Goal: Transaction & Acquisition: Purchase product/service

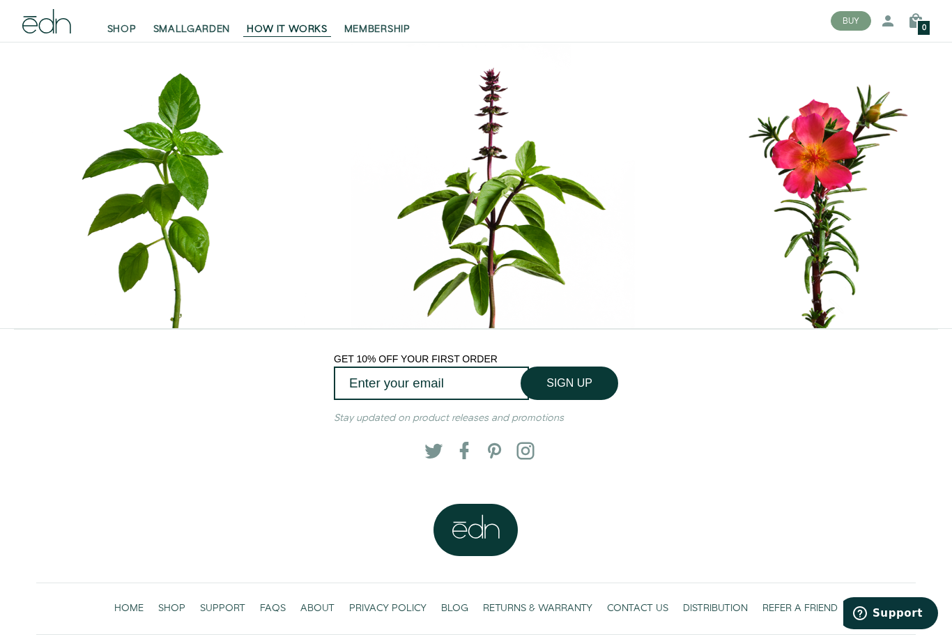
scroll to position [6002, 0]
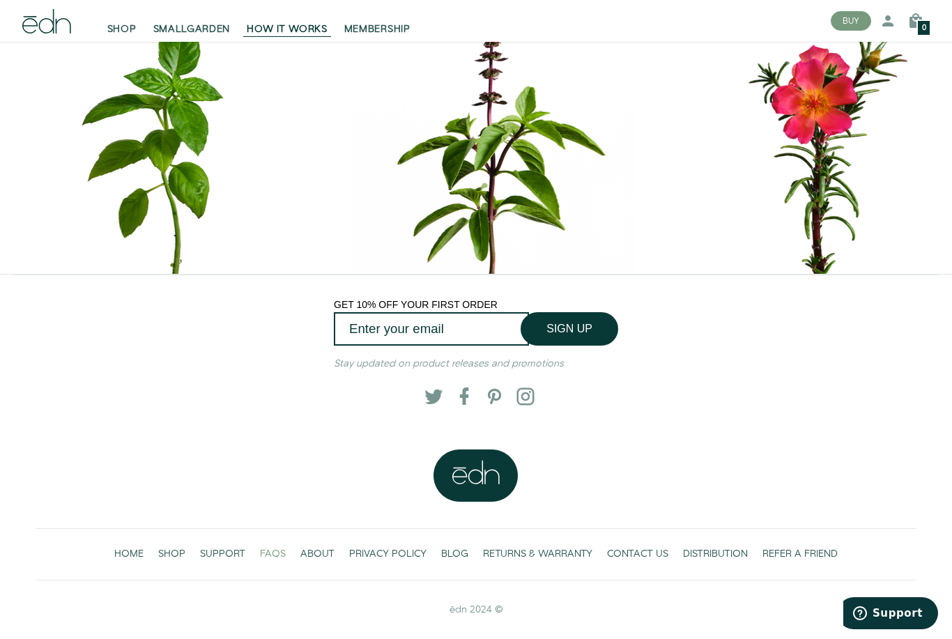
click at [279, 561] on span "FAQS" at bounding box center [273, 554] width 26 height 14
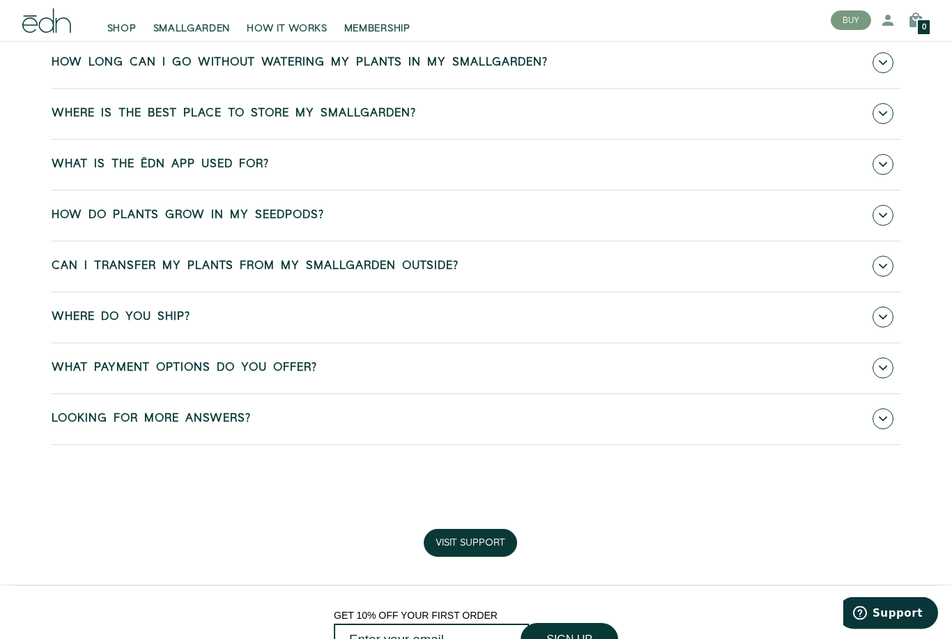
scroll to position [692, 0]
click at [286, 169] on link "What is the ēdn app used for?" at bounding box center [476, 164] width 849 height 49
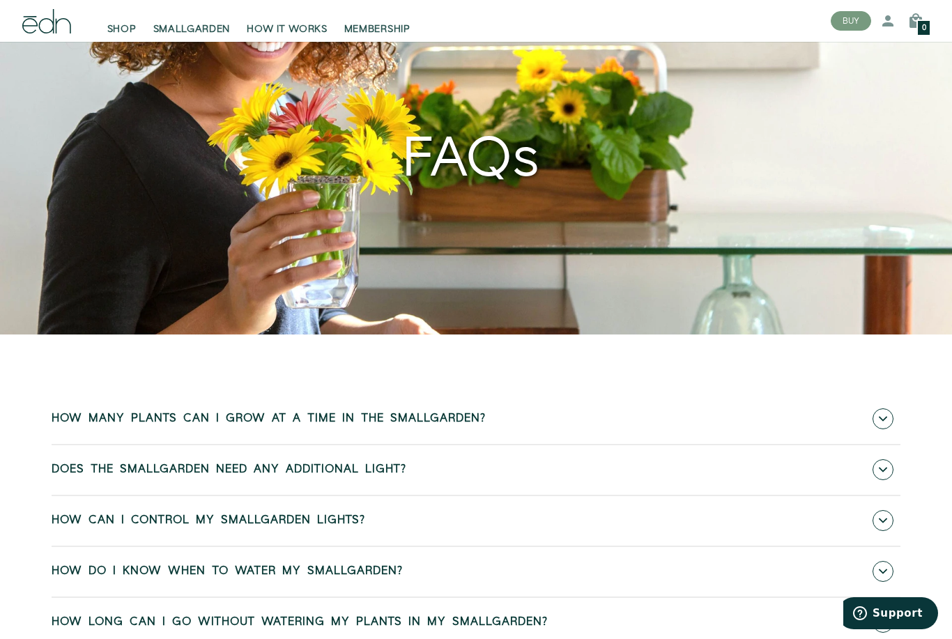
scroll to position [0, 0]
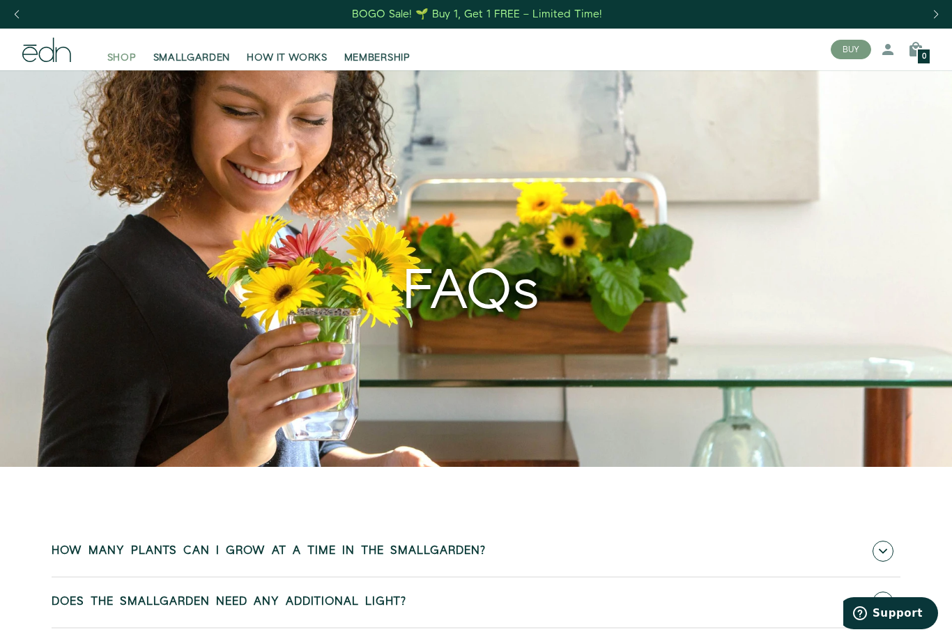
click at [134, 58] on span "SHOP" at bounding box center [121, 58] width 29 height 14
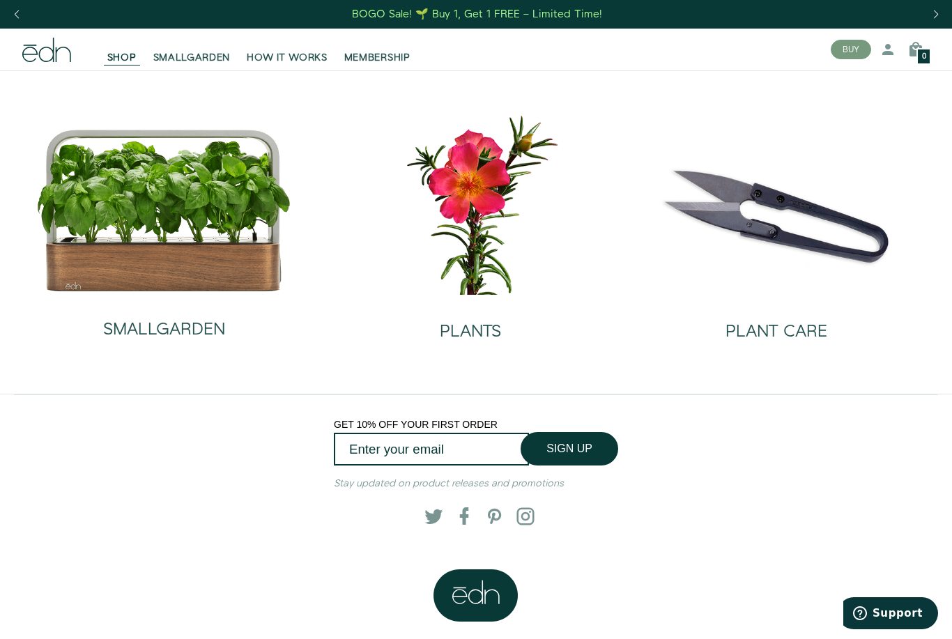
scroll to position [75, 0]
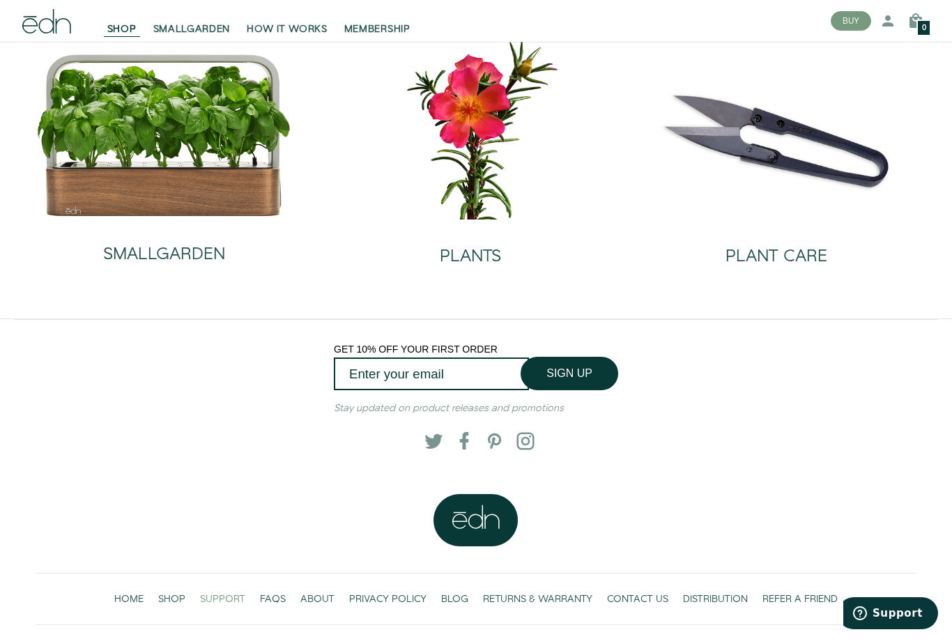
click at [217, 603] on span "SUPPORT" at bounding box center [222, 599] width 45 height 14
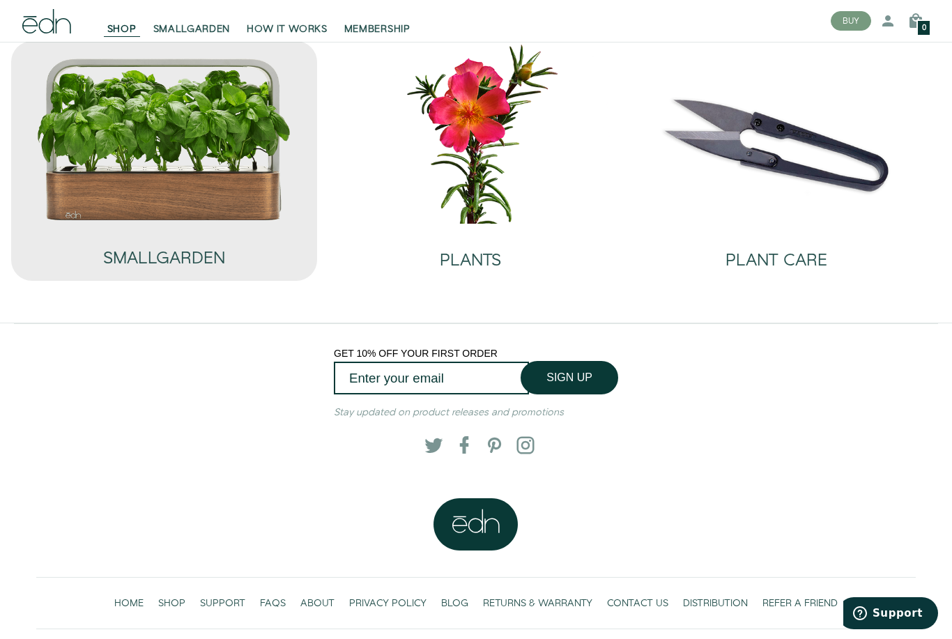
click at [205, 113] on img at bounding box center [164, 139] width 256 height 164
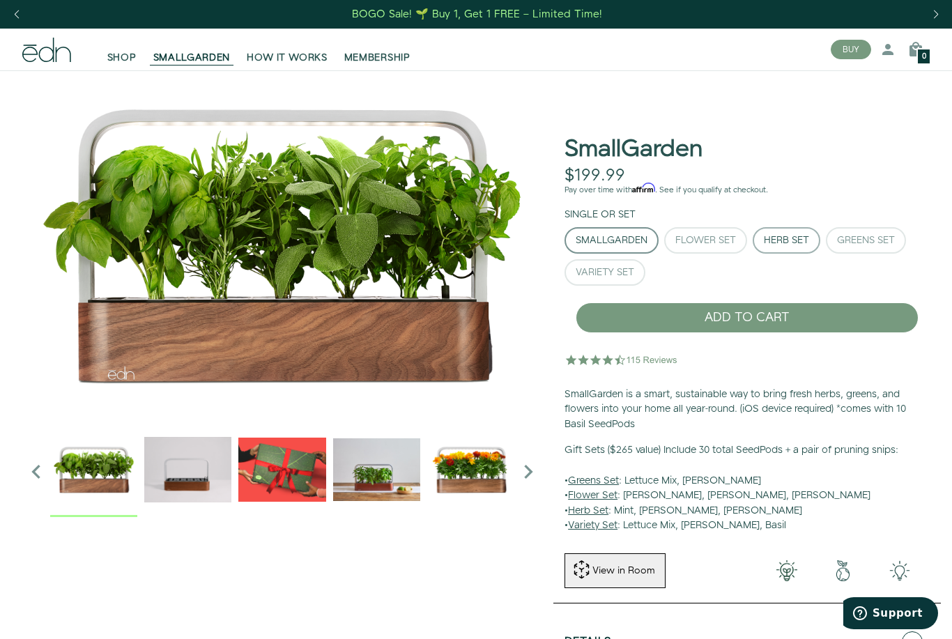
click at [773, 241] on div "Herb Set" at bounding box center [786, 241] width 45 height 10
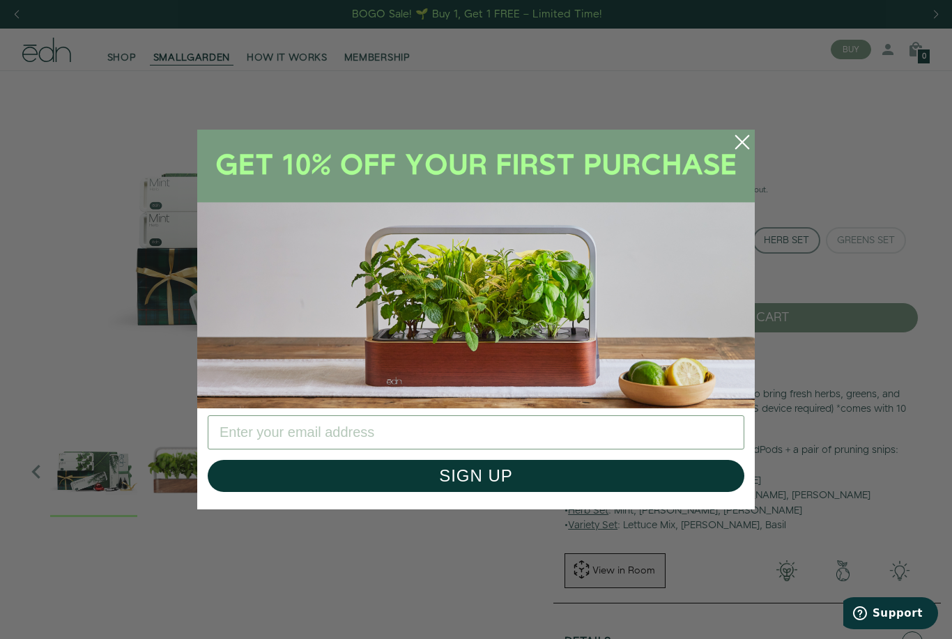
click at [744, 148] on circle "Close dialog" at bounding box center [742, 142] width 31 height 31
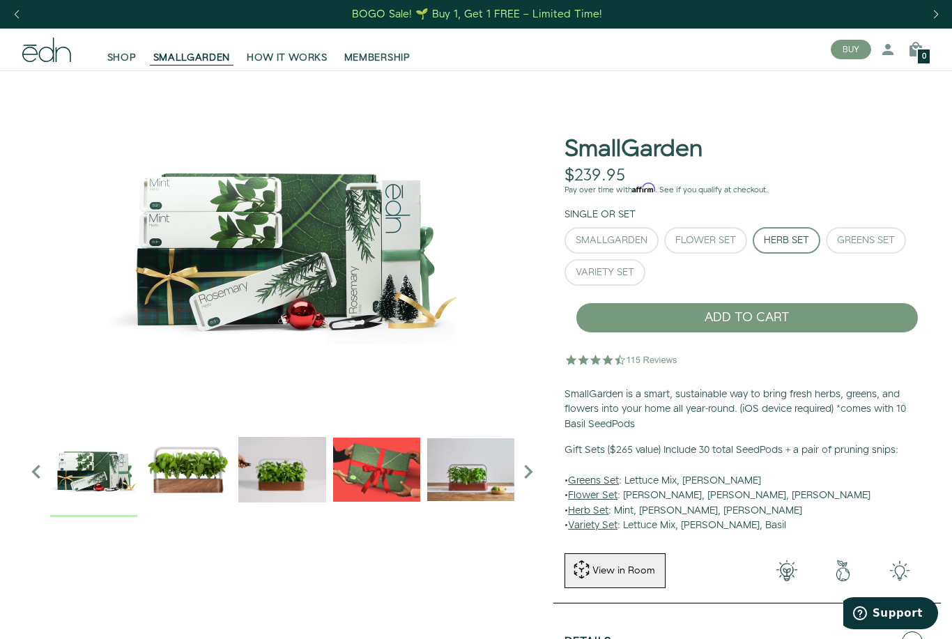
click at [528, 14] on div "BOGO Sale! 🌱 Buy 1, Get 1 FREE – Limited Time!" at bounding box center [477, 14] width 250 height 15
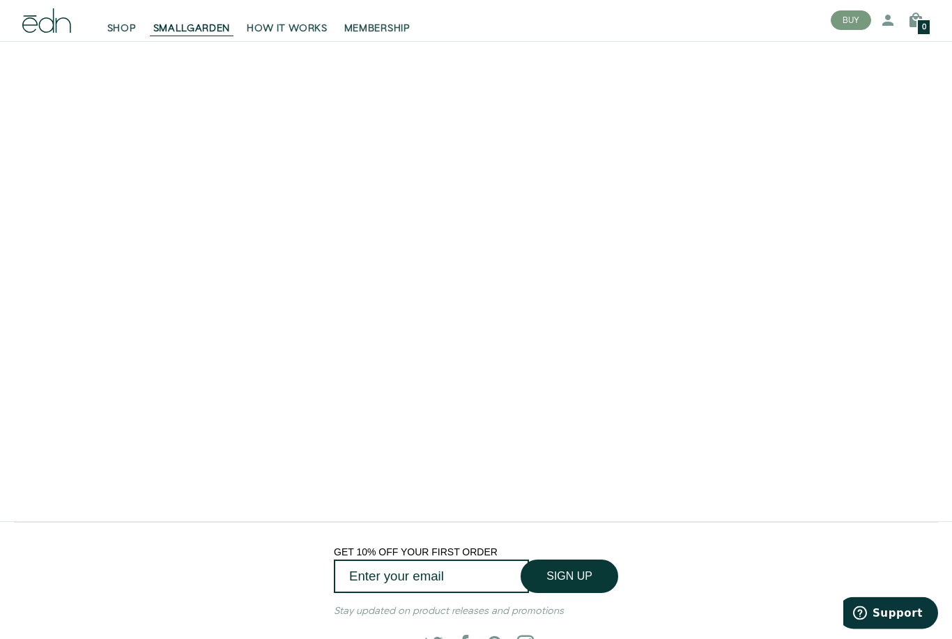
scroll to position [2286, 0]
click at [388, 39] on div "SHOP SMALLGARDEN HOW IT WORKS MEMBERSHIP" at bounding box center [415, 21] width 808 height 42
click at [395, 32] on span "MEMBERSHIP" at bounding box center [377, 29] width 66 height 14
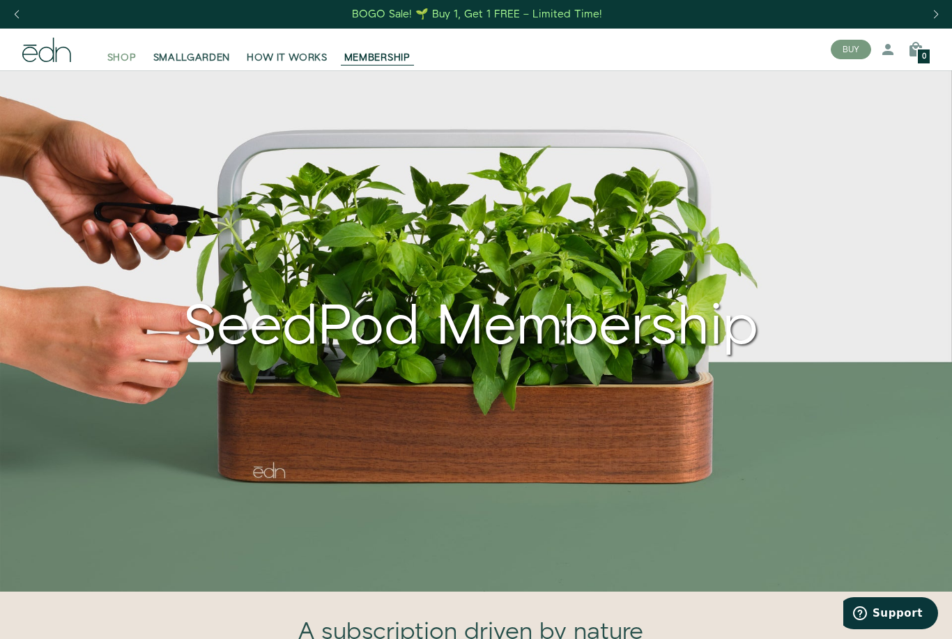
click at [126, 59] on span "SHOP" at bounding box center [121, 58] width 29 height 14
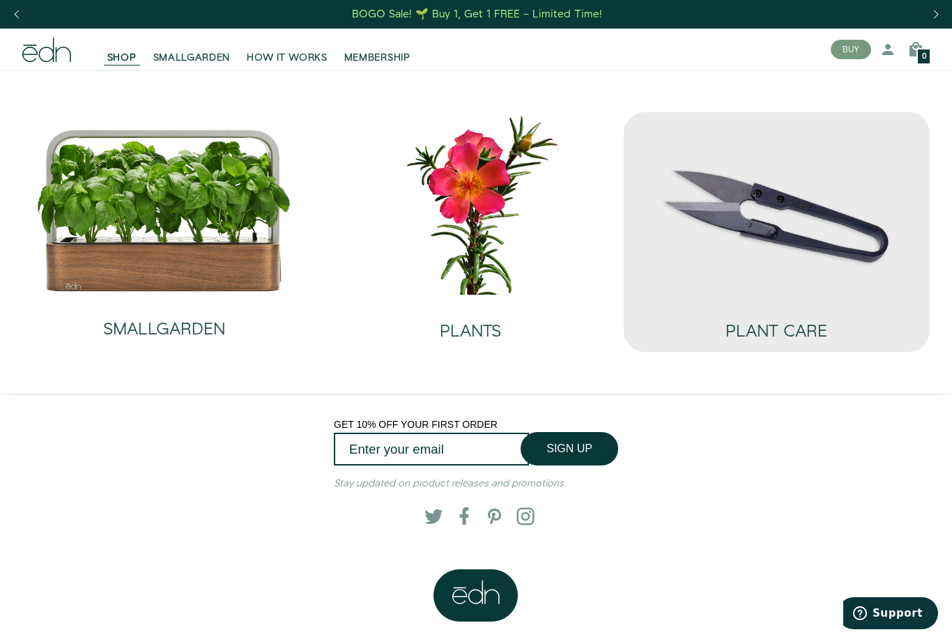
click at [784, 227] on img at bounding box center [777, 203] width 284 height 182
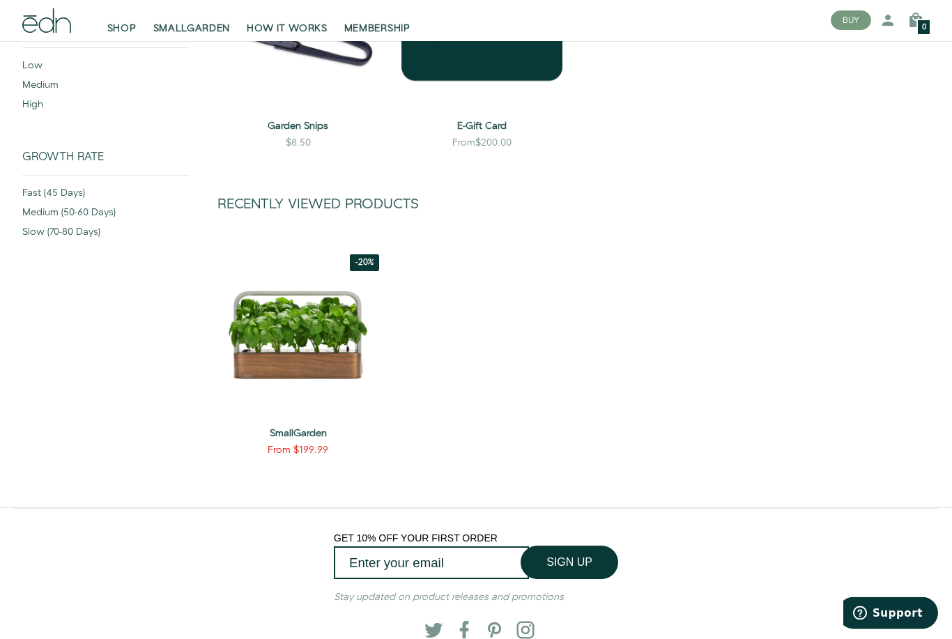
scroll to position [325, 0]
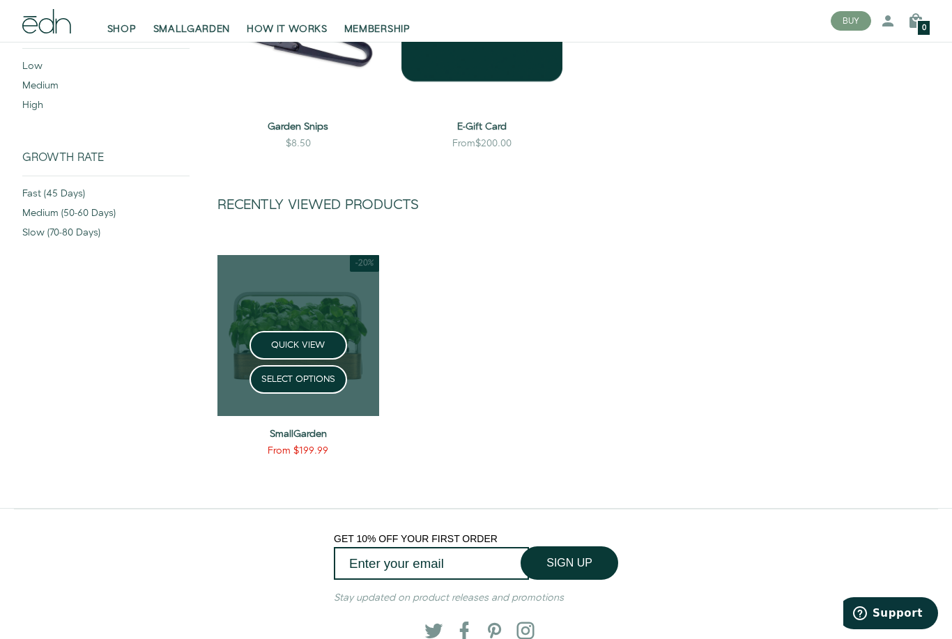
click at [305, 282] on link at bounding box center [298, 336] width 162 height 162
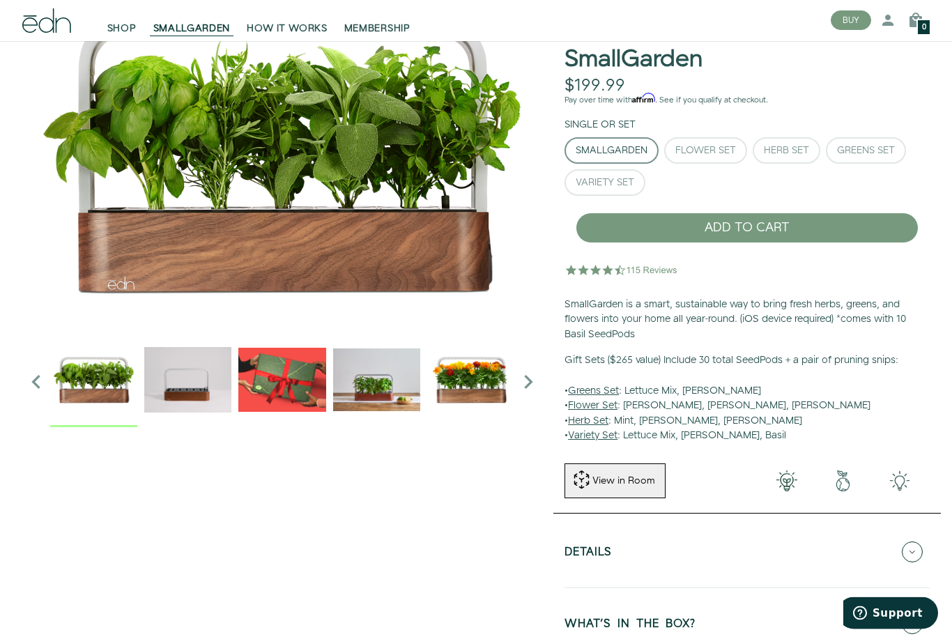
click at [645, 551] on button "Details" at bounding box center [746, 552] width 365 height 49
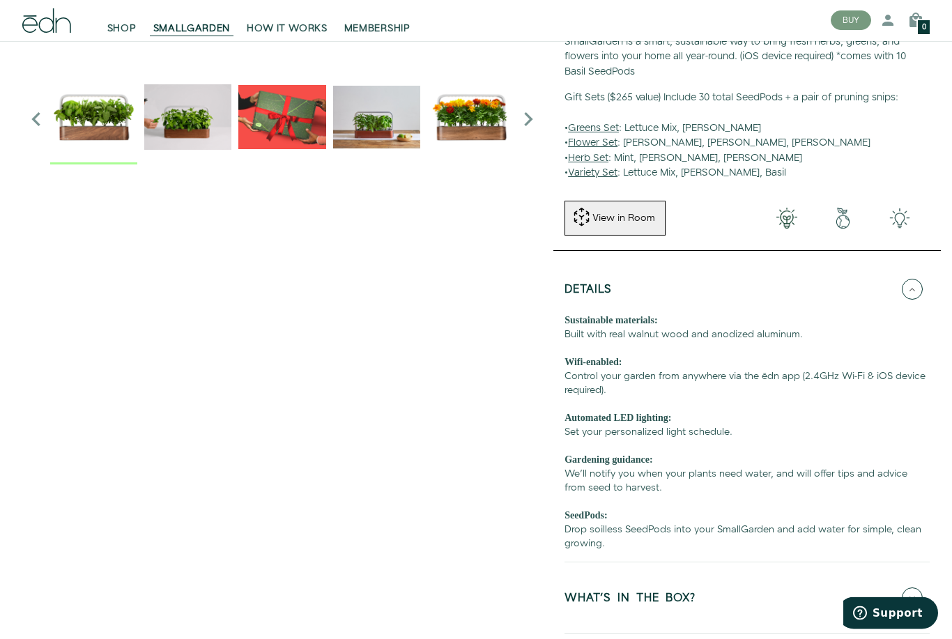
scroll to position [353, 0]
click at [645, 582] on button "WHAT'S IN THE BOX?" at bounding box center [746, 597] width 365 height 49
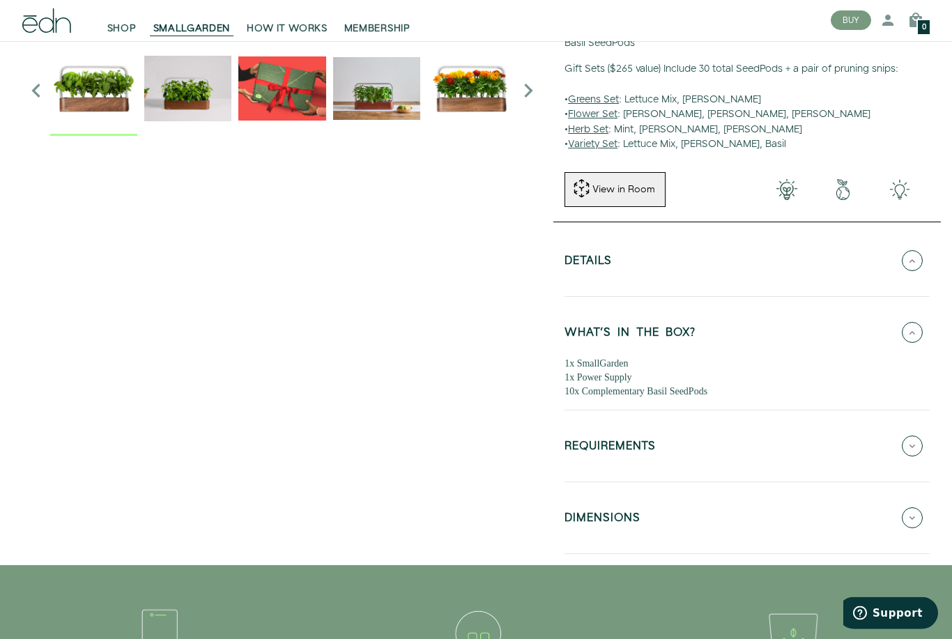
scroll to position [382, 0]
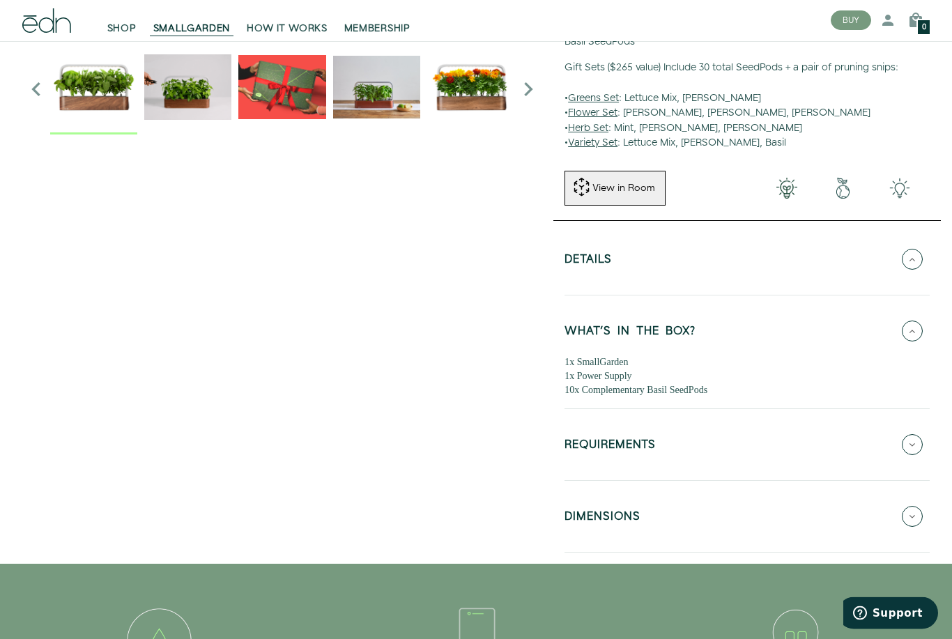
click at [636, 445] on h5 "REQUIREMENTS" at bounding box center [609, 448] width 91 height 16
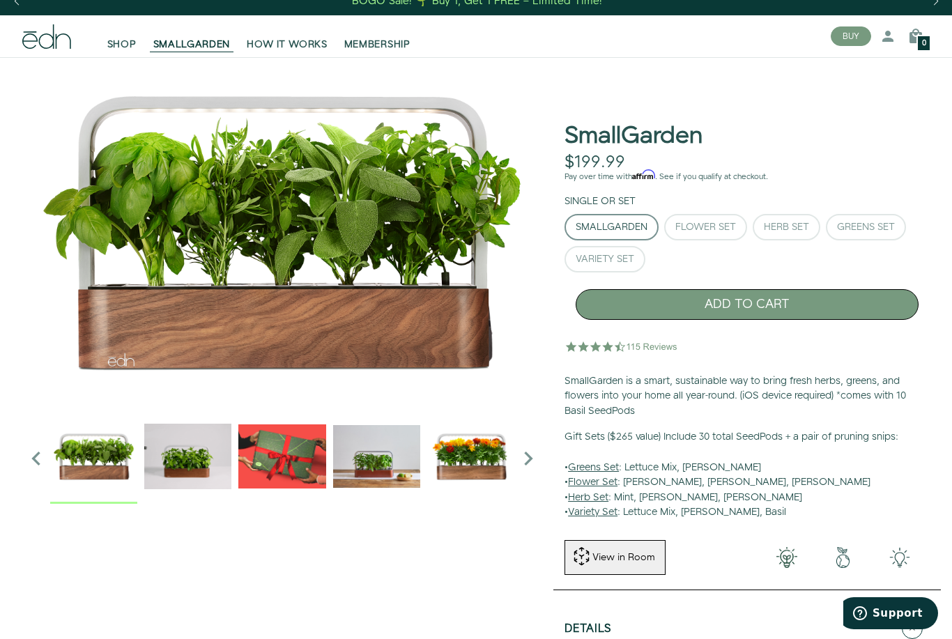
scroll to position [3, 0]
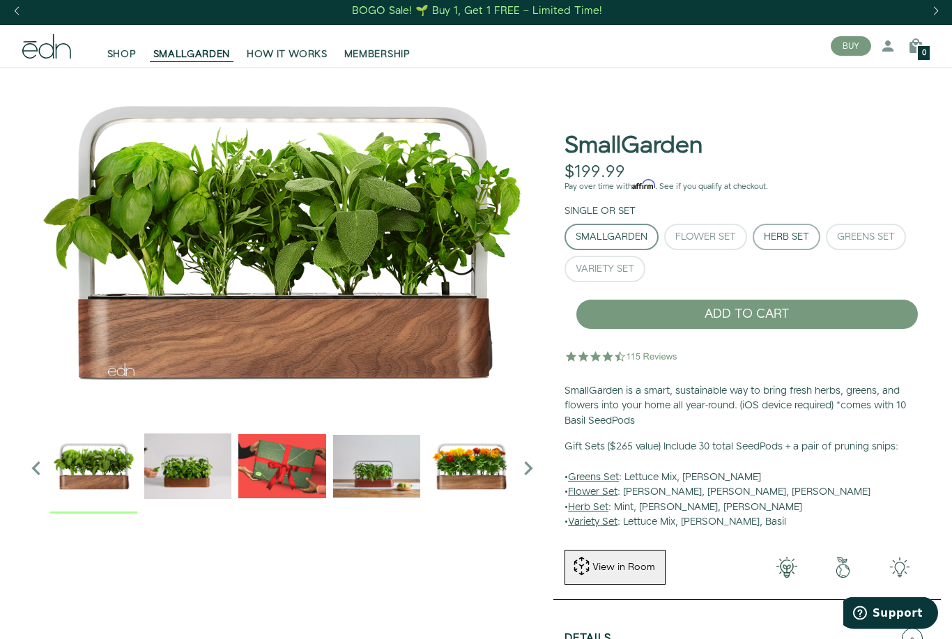
click at [765, 238] on div "Herb Set" at bounding box center [786, 238] width 45 height 10
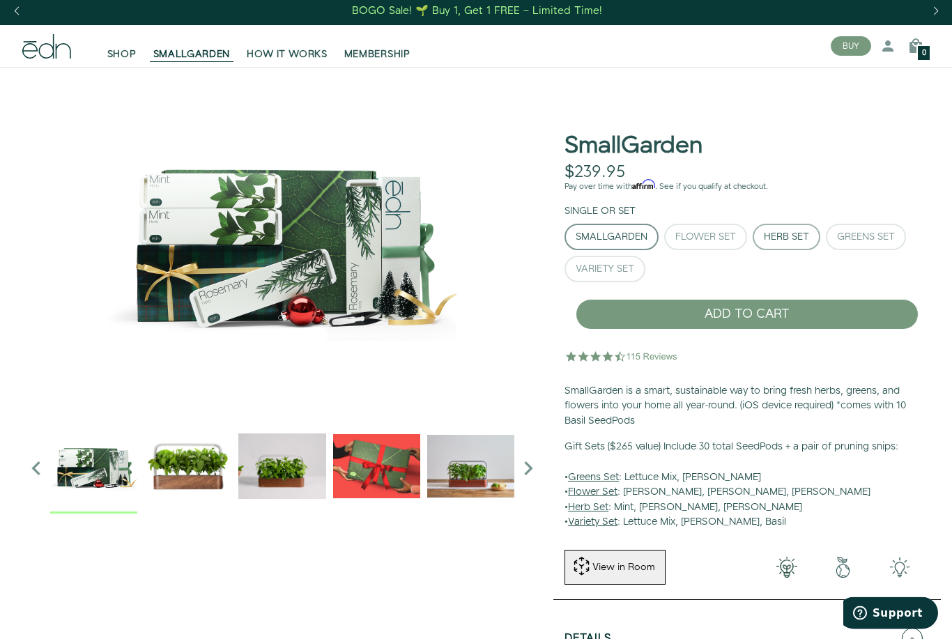
scroll to position [3, 0]
click at [853, 240] on div "Greens Set" at bounding box center [866, 237] width 58 height 10
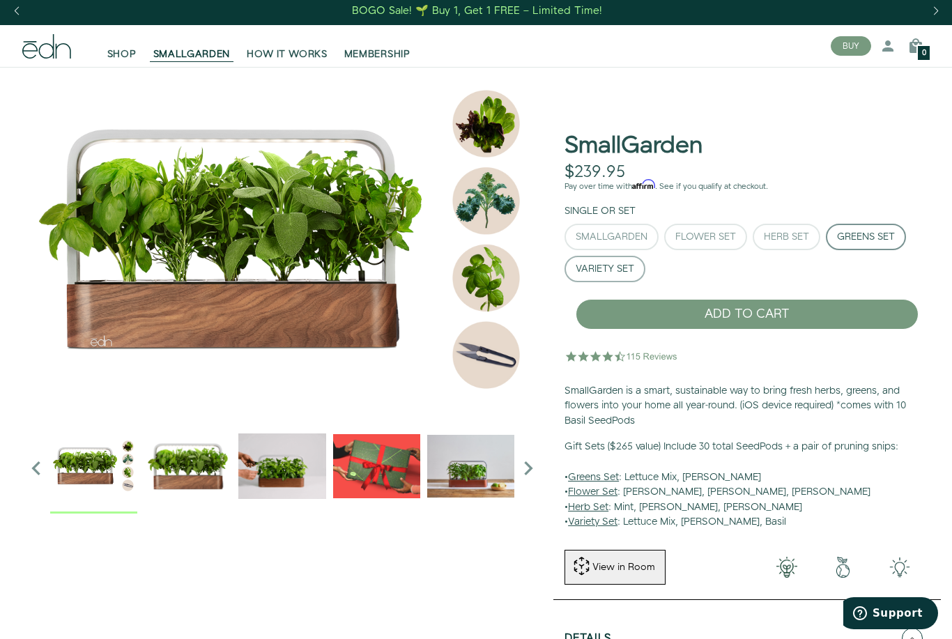
click at [595, 264] on div "Variety Set" at bounding box center [605, 269] width 59 height 10
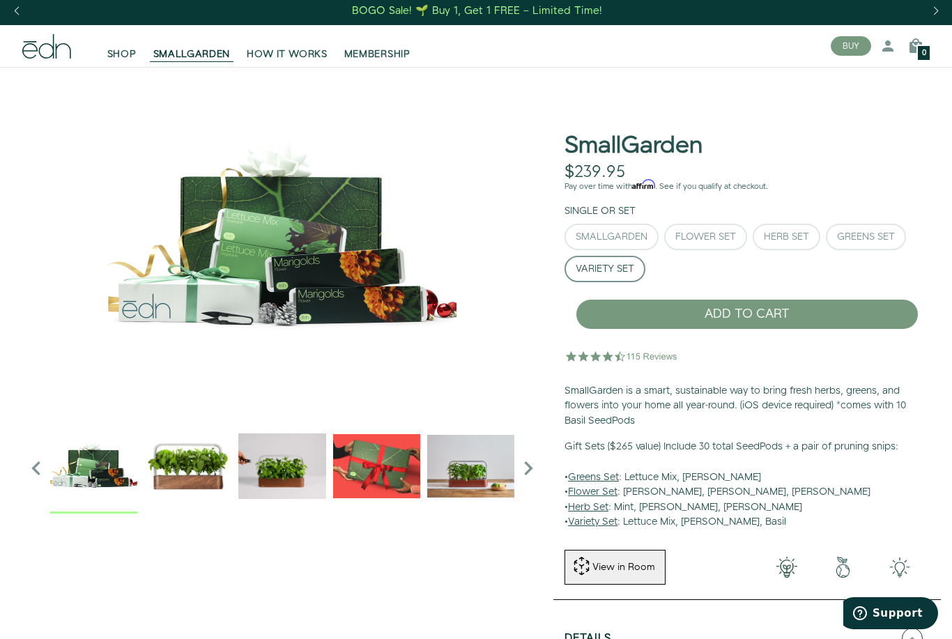
click at [141, 472] on div at bounding box center [282, 467] width 464 height 91
click at [289, 445] on img "2 / 6" at bounding box center [281, 465] width 87 height 87
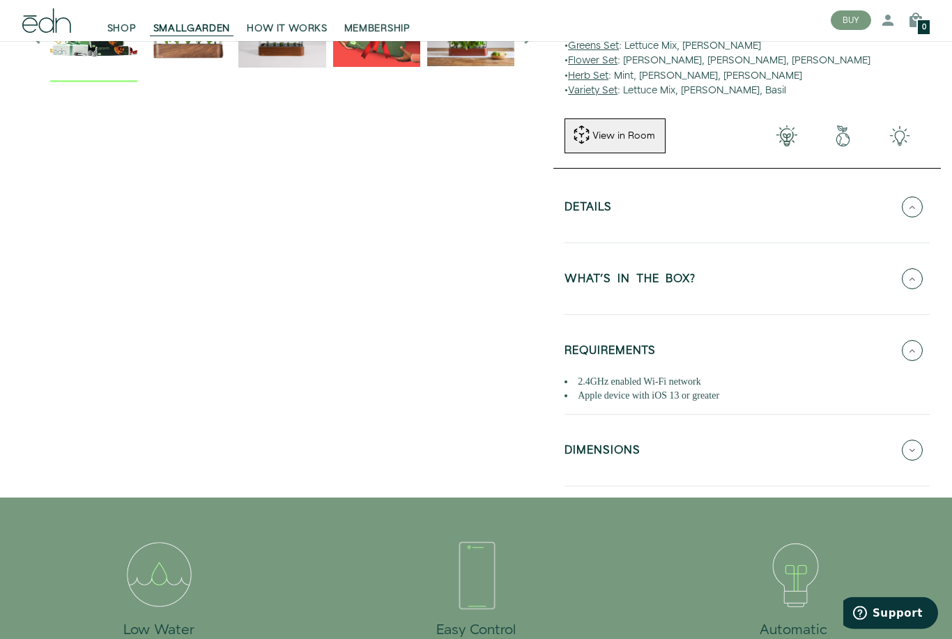
scroll to position [435, 0]
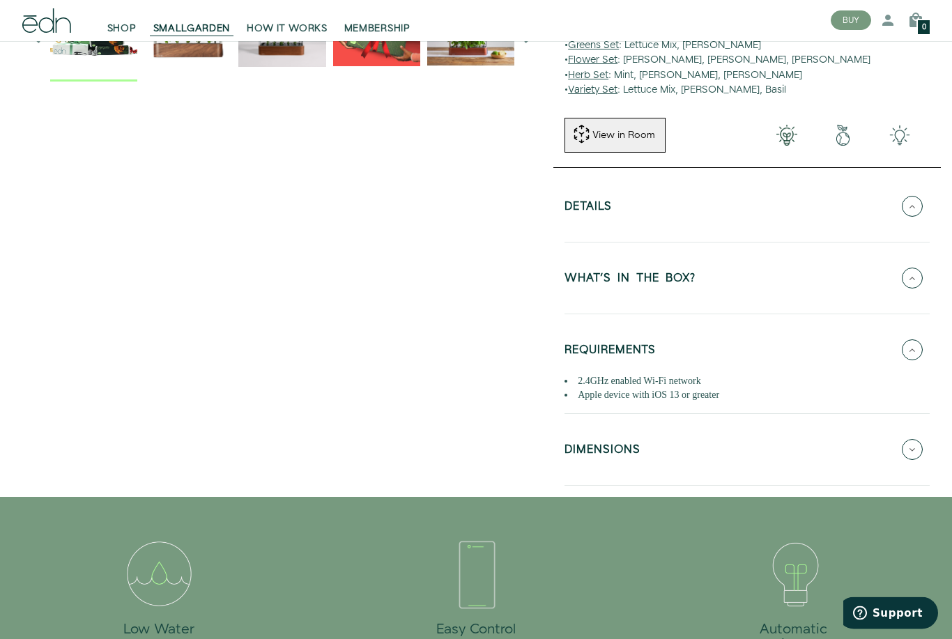
click at [727, 277] on button "WHAT'S IN THE BOX?" at bounding box center [746, 278] width 365 height 49
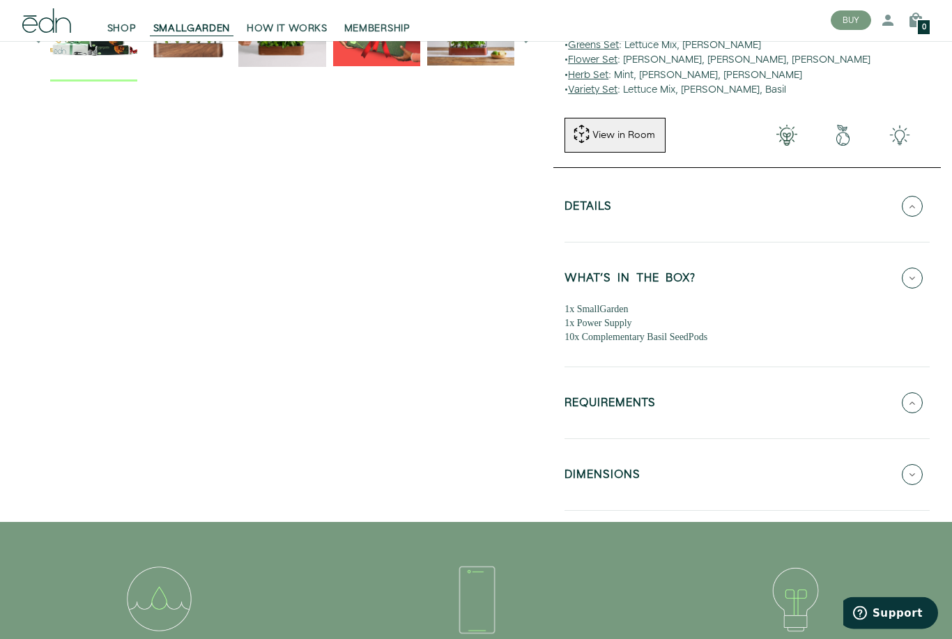
scroll to position [436, 0]
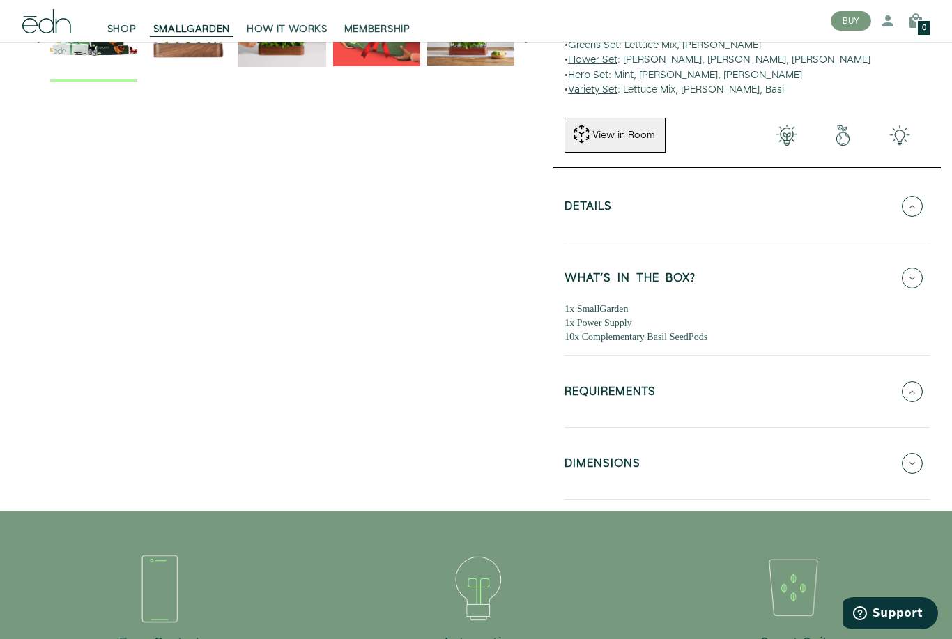
click at [748, 476] on button "DIMENSIONS" at bounding box center [746, 463] width 365 height 49
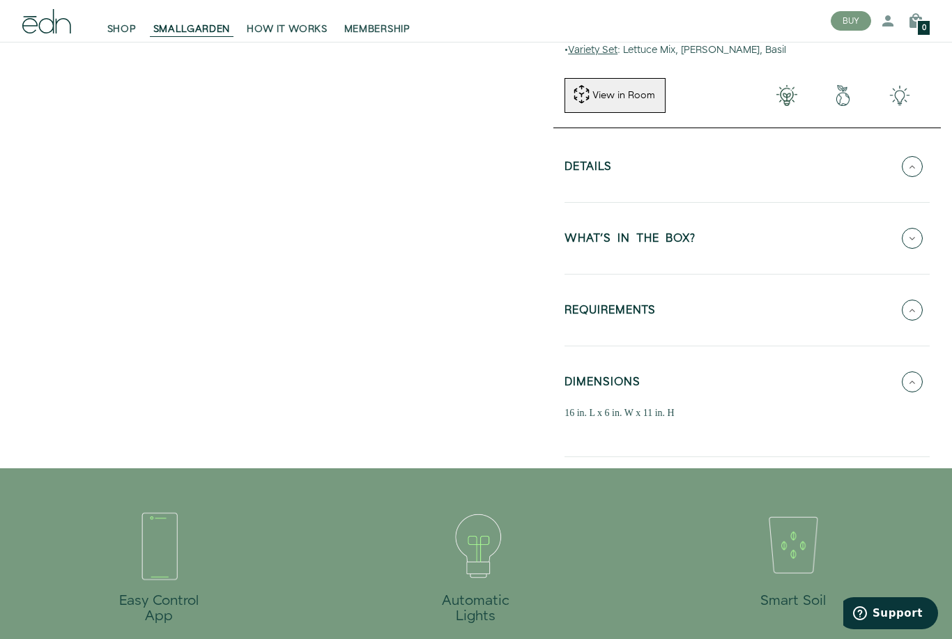
scroll to position [480, 0]
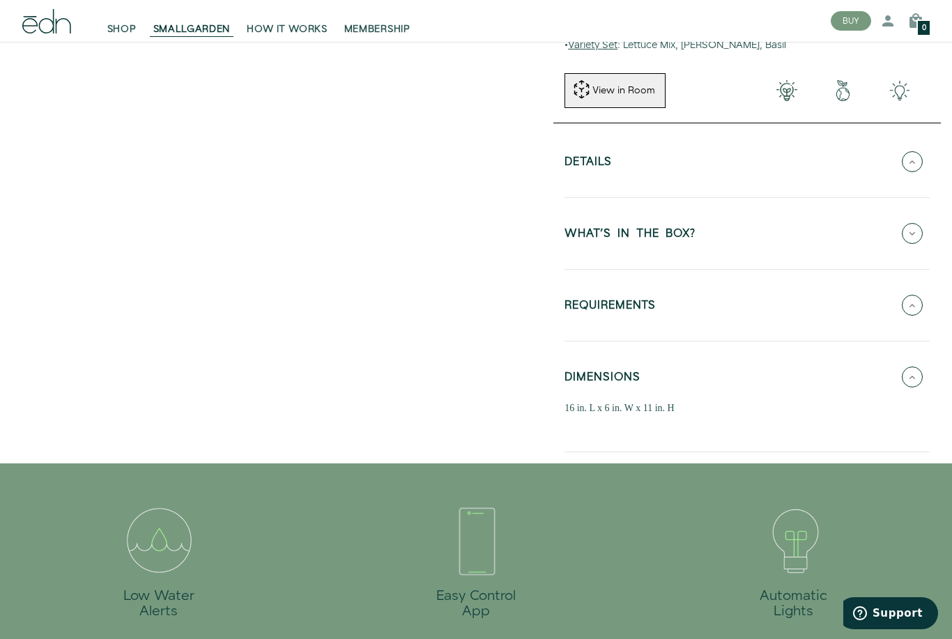
click at [656, 303] on h5 "REQUIREMENTS" at bounding box center [609, 308] width 91 height 16
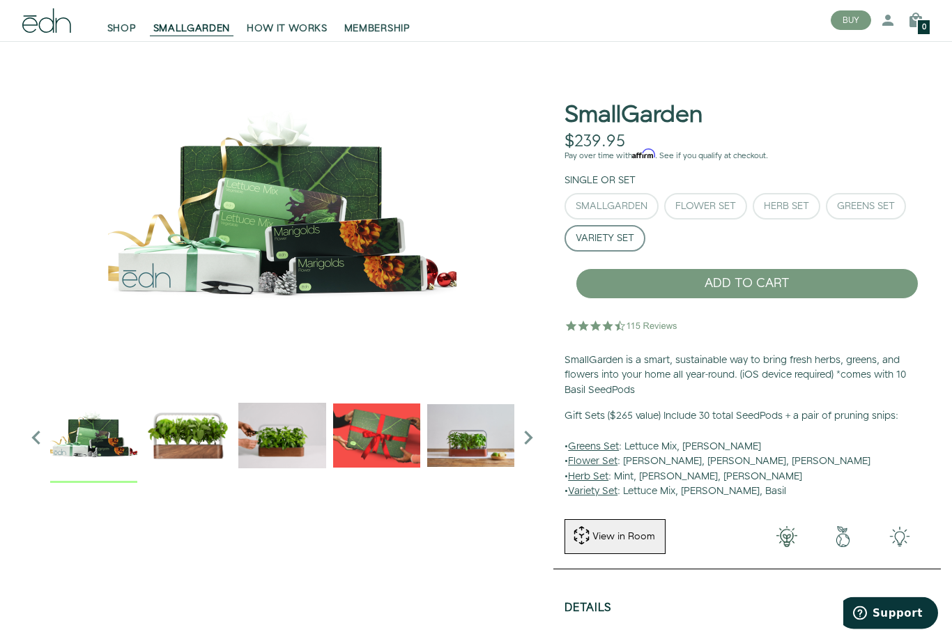
scroll to position [0, 0]
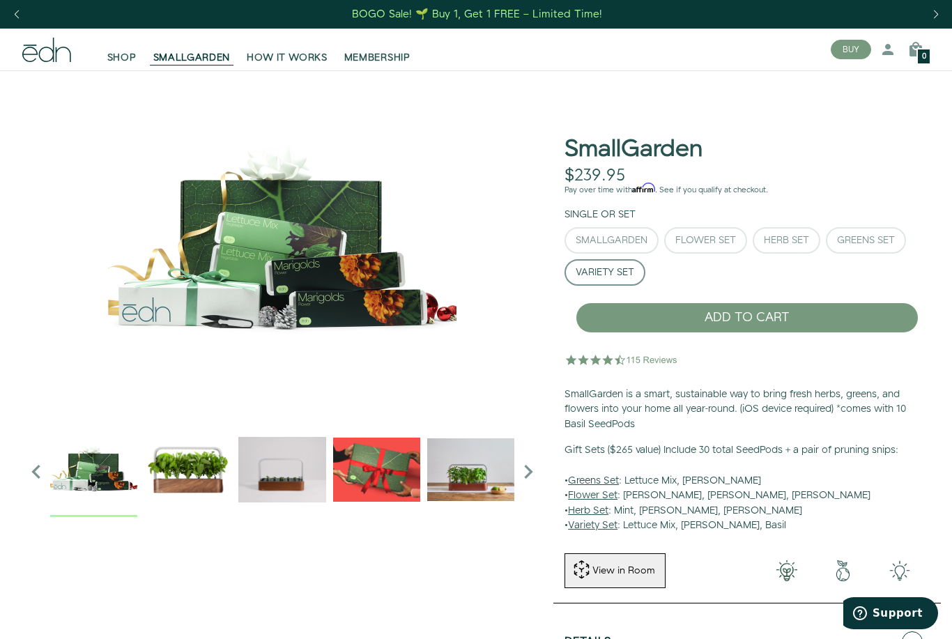
click at [472, 468] on img "4 / 6" at bounding box center [470, 469] width 87 height 87
click at [371, 472] on img "3 / 6" at bounding box center [376, 469] width 87 height 87
click at [275, 474] on img "2 / 6" at bounding box center [281, 469] width 87 height 87
click at [162, 482] on img "1 / 6" at bounding box center [187, 469] width 87 height 87
click at [649, 2] on div "BOGO Sale! 🌱 Buy 1, Get 1 FREE – Limited Time!" at bounding box center [476, 14] width 952 height 29
